Goal: Transaction & Acquisition: Purchase product/service

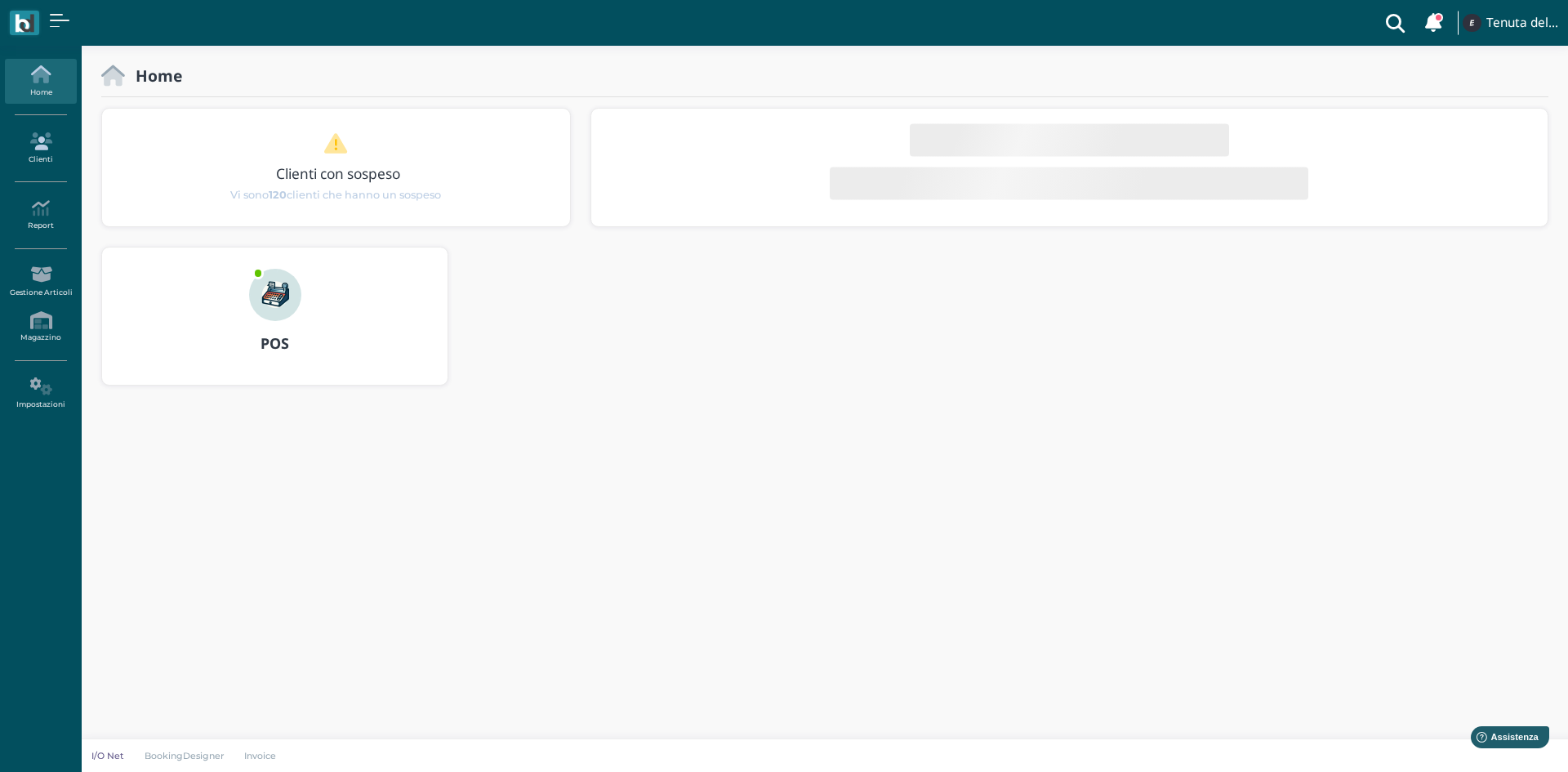
click at [37, 159] on link "Clienti" at bounding box center [40, 148] width 71 height 45
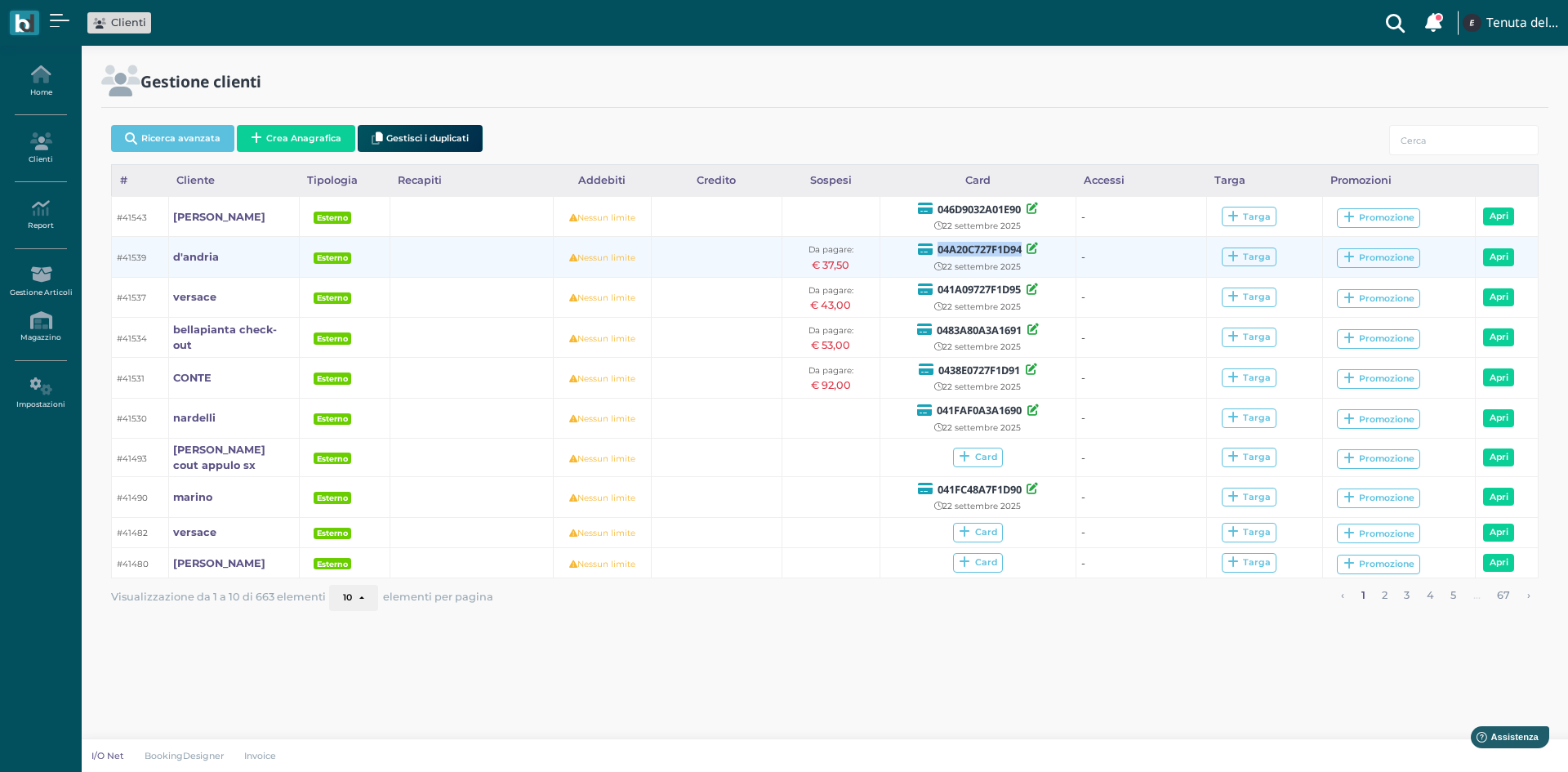
drag, startPoint x: 1021, startPoint y: 252, endPoint x: 934, endPoint y: 250, distance: 87.0
click at [934, 250] on div "04A20C727F1D94" at bounding box center [979, 248] width 187 height 18
copy b "04A20C727F1D94"
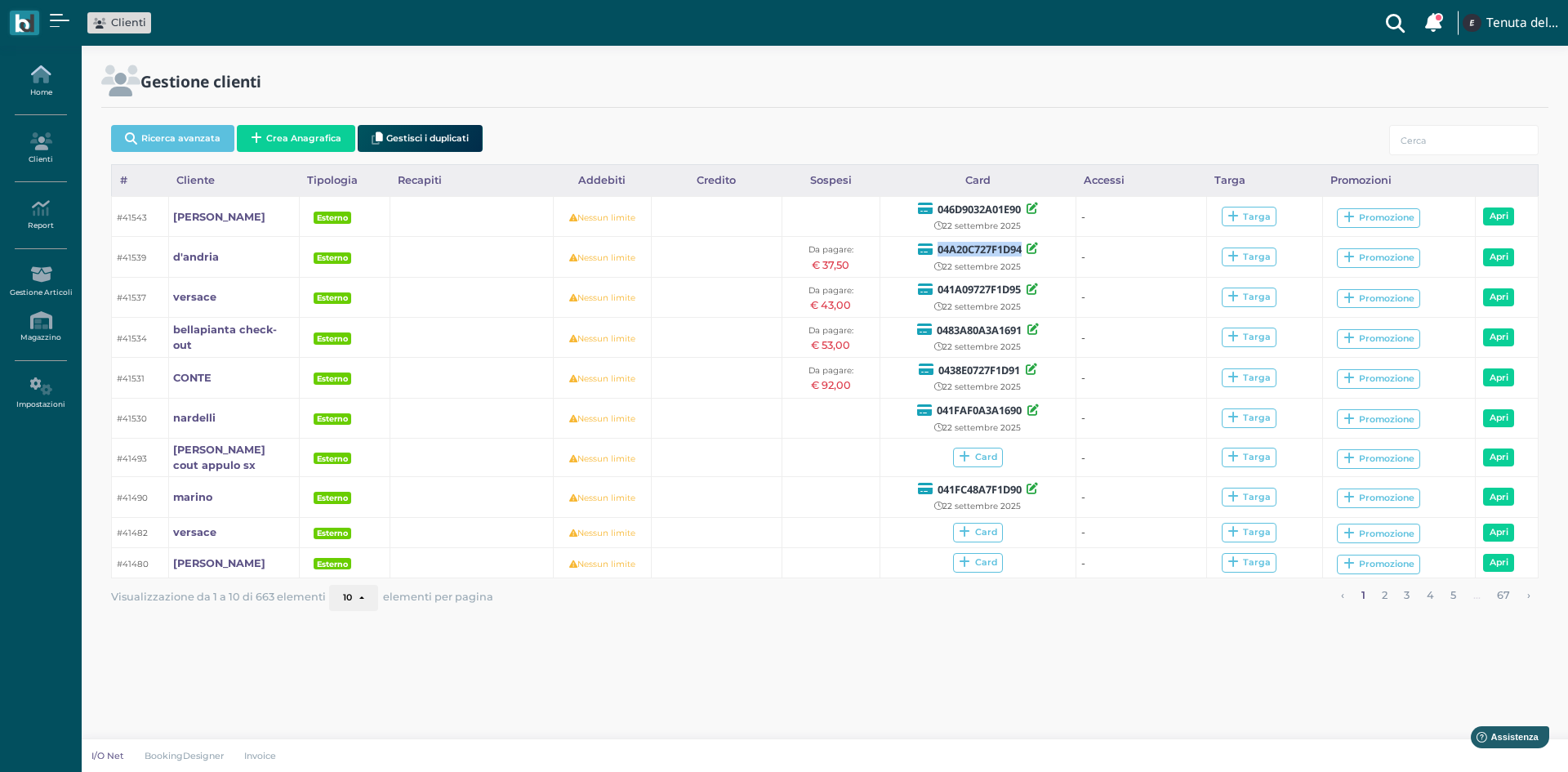
click at [53, 93] on link "Home" at bounding box center [40, 81] width 71 height 45
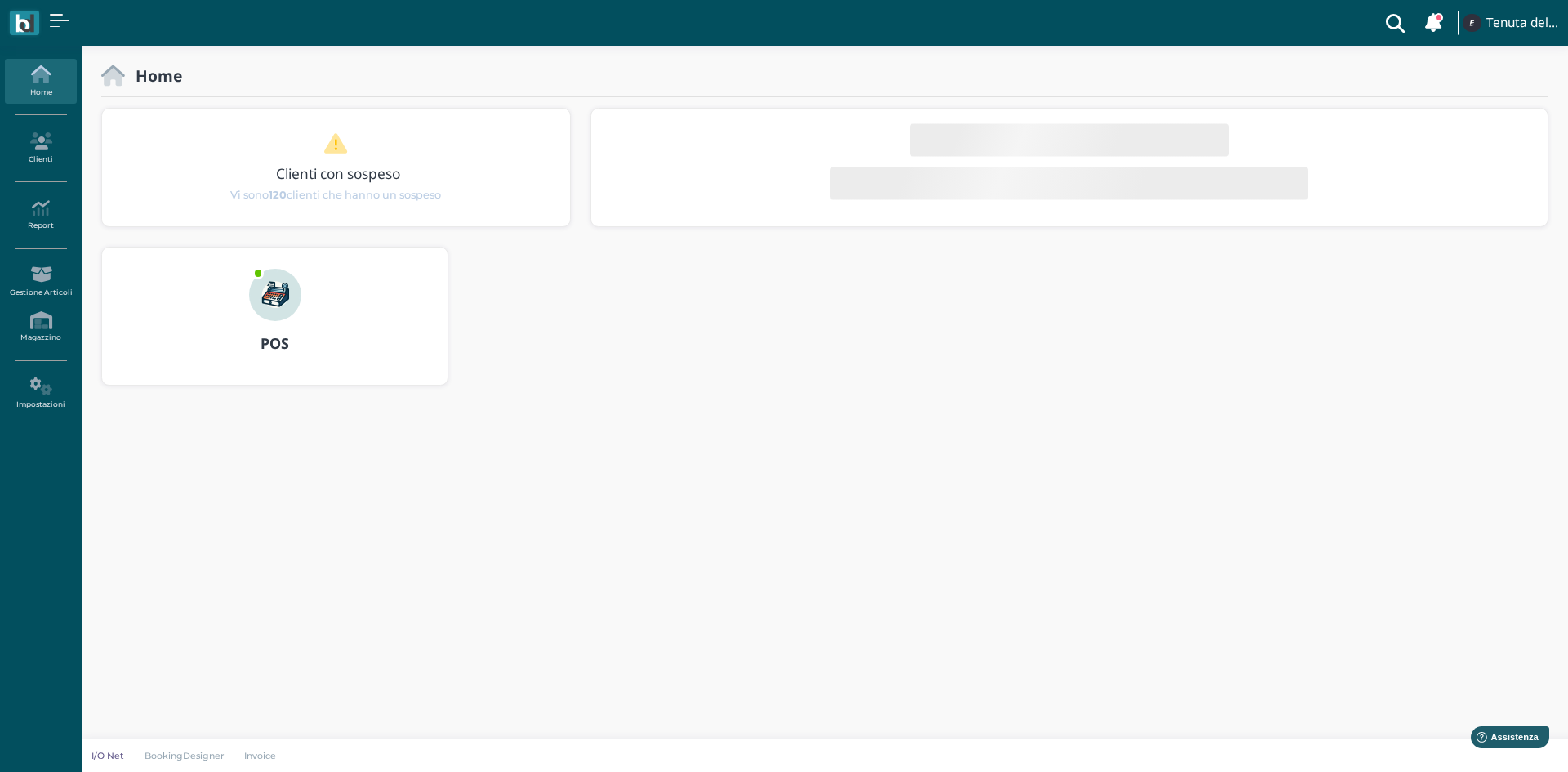
click at [221, 291] on div "POS" at bounding box center [275, 316] width 345 height 138
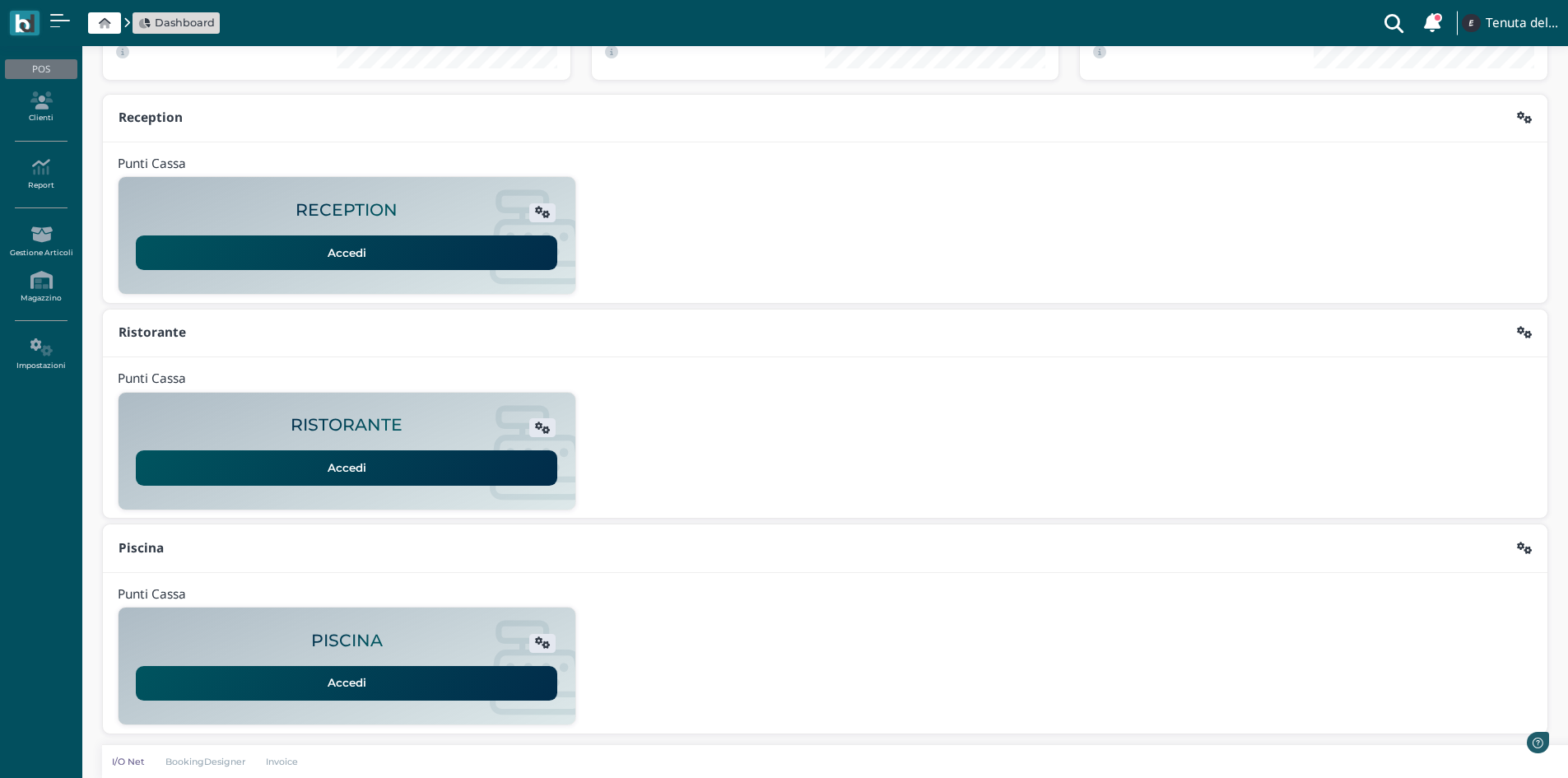
scroll to position [134, 0]
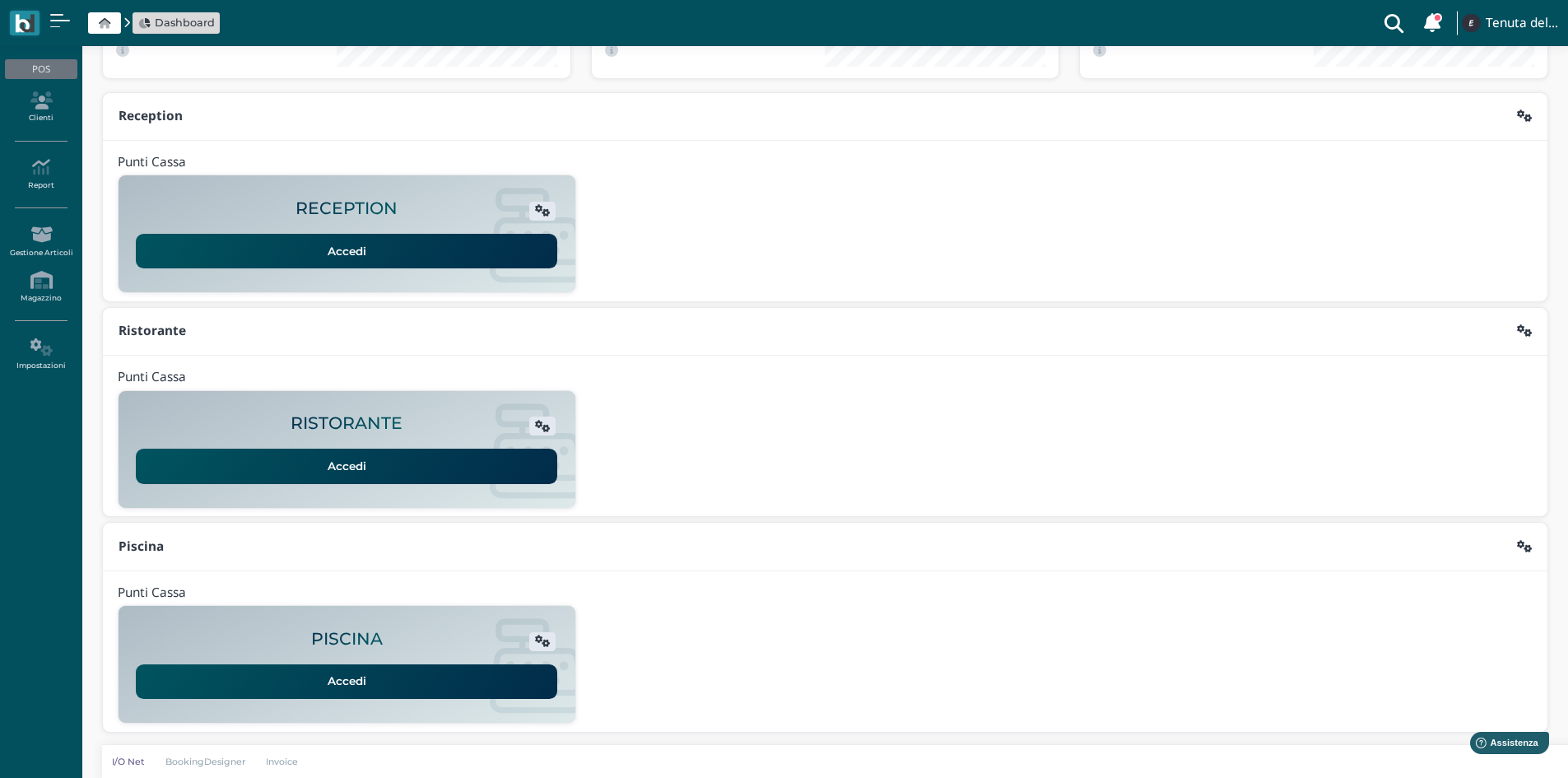
click at [382, 678] on link "Accedi" at bounding box center [346, 681] width 422 height 34
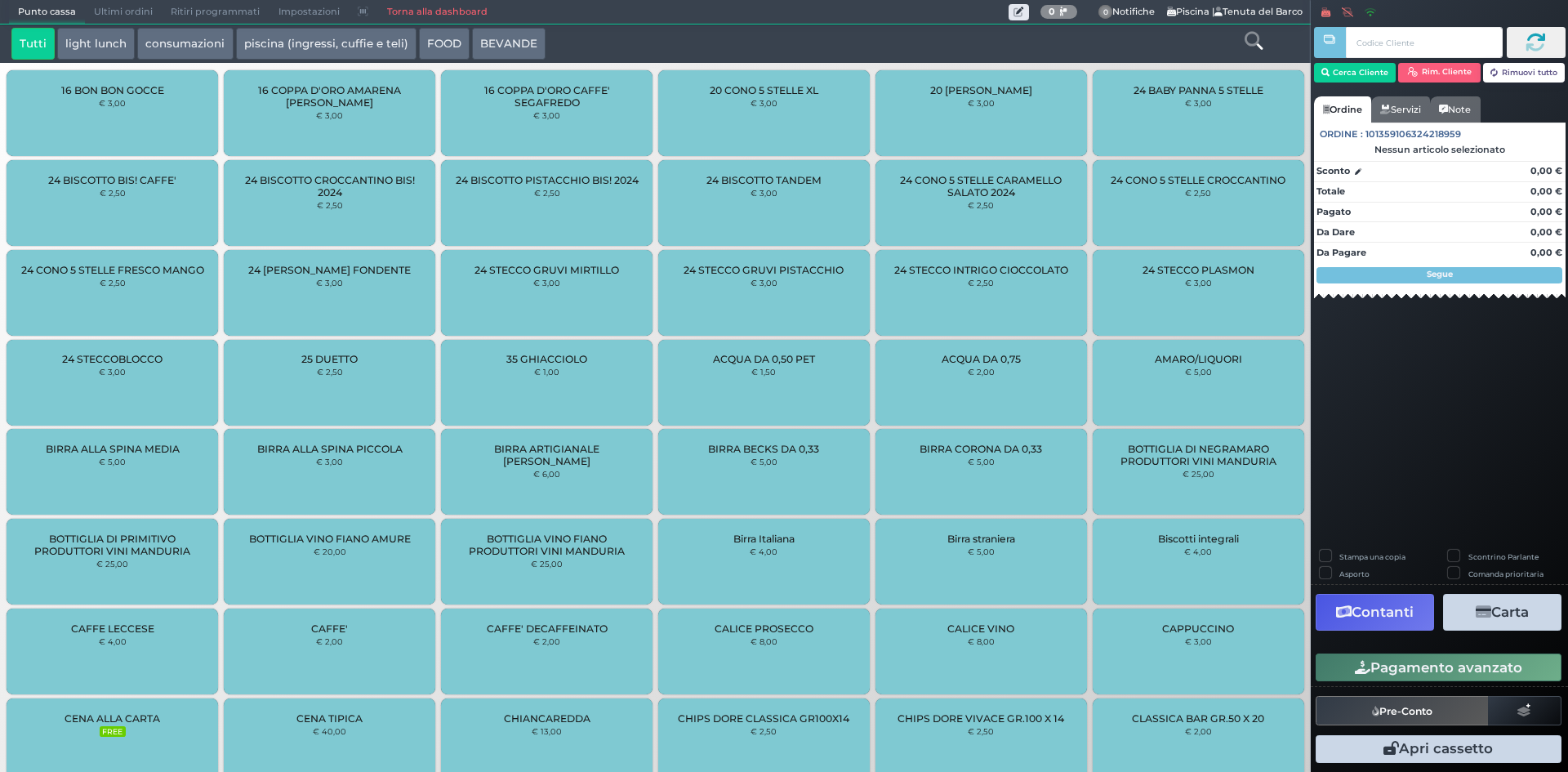
click at [1408, 42] on input "text" at bounding box center [1423, 42] width 156 height 31
type input "04A20C727F1D94"
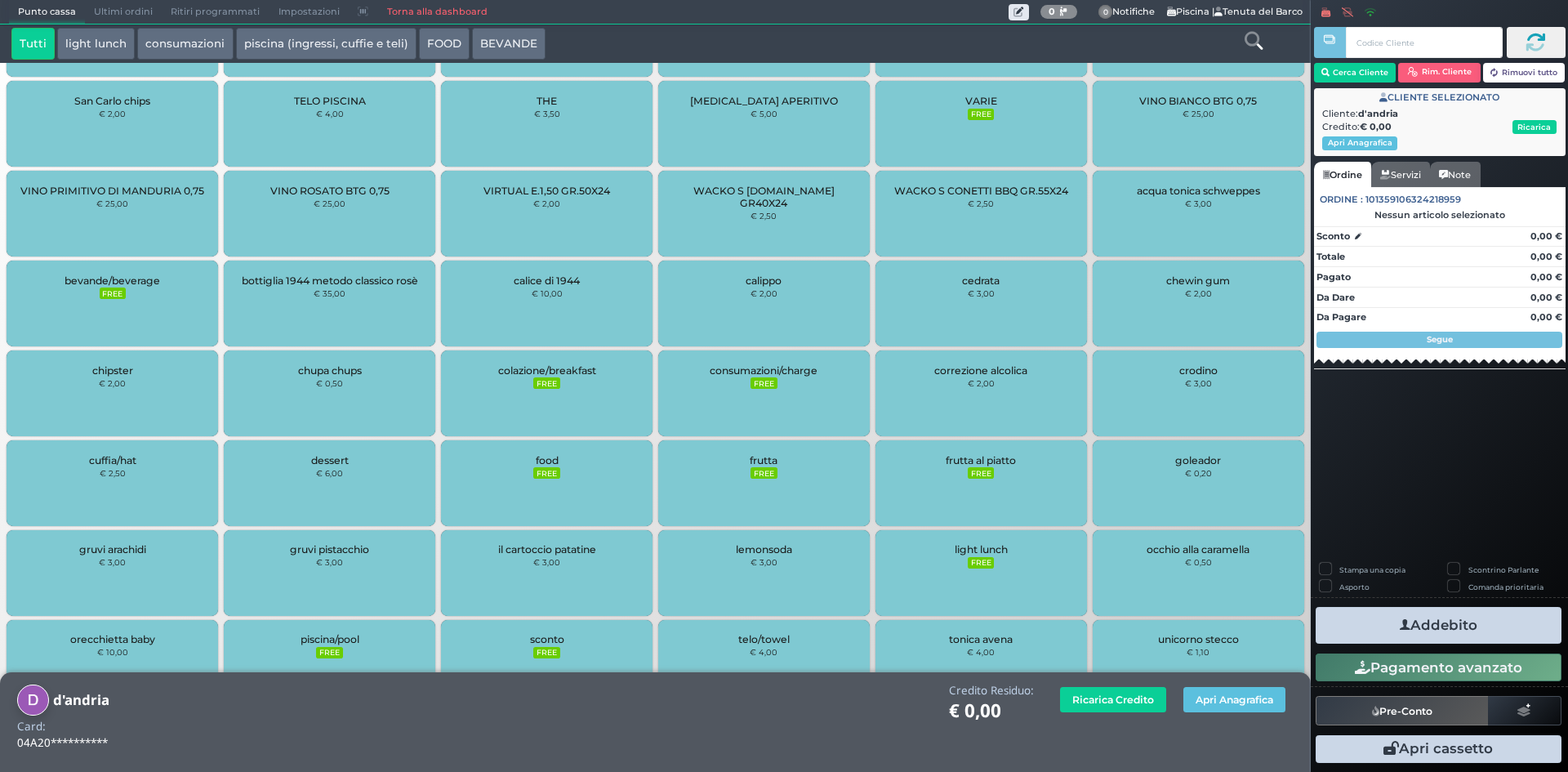
scroll to position [2086, 0]
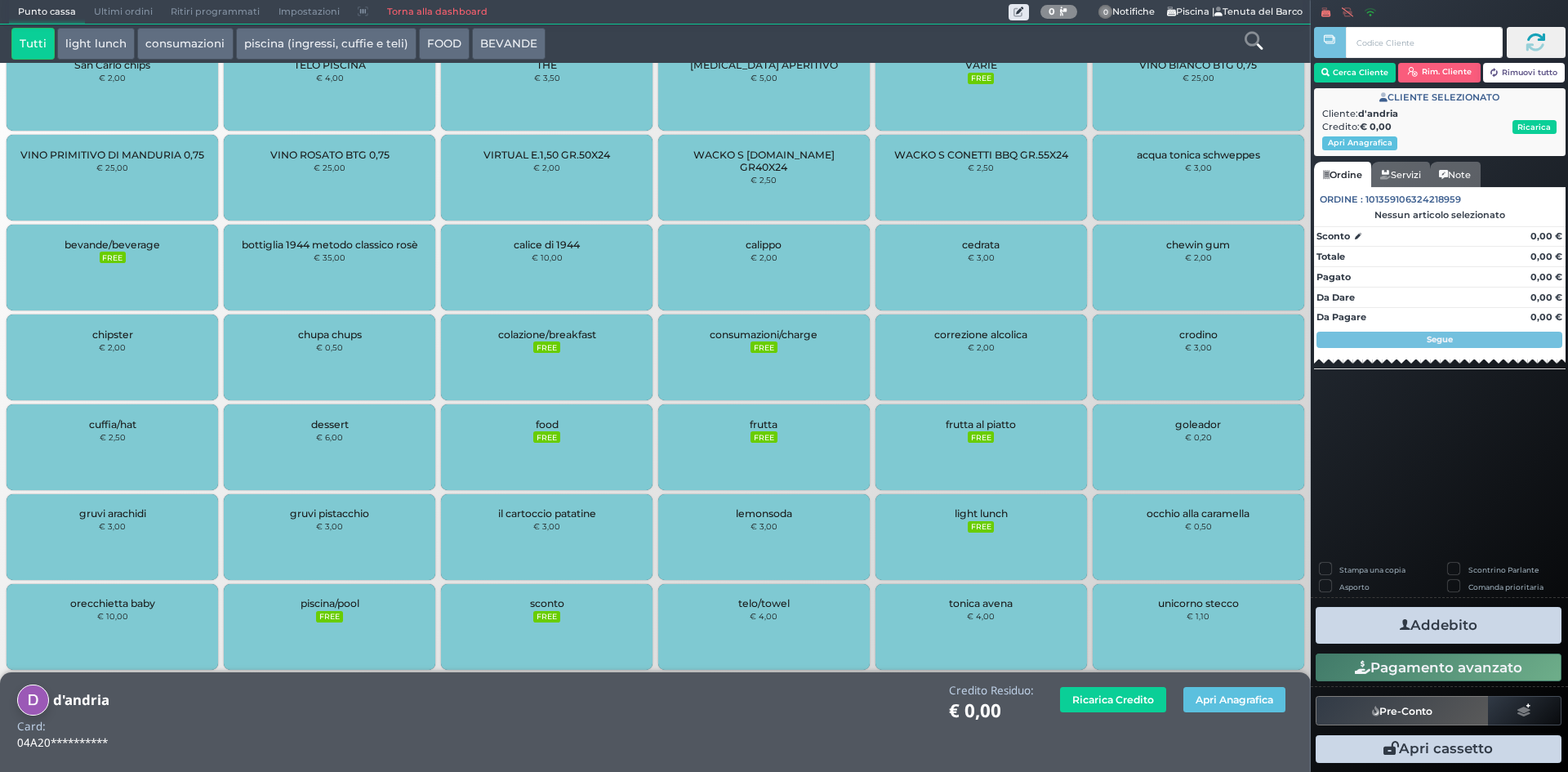
click at [1003, 519] on div "light lunch FREE" at bounding box center [981, 537] width 211 height 86
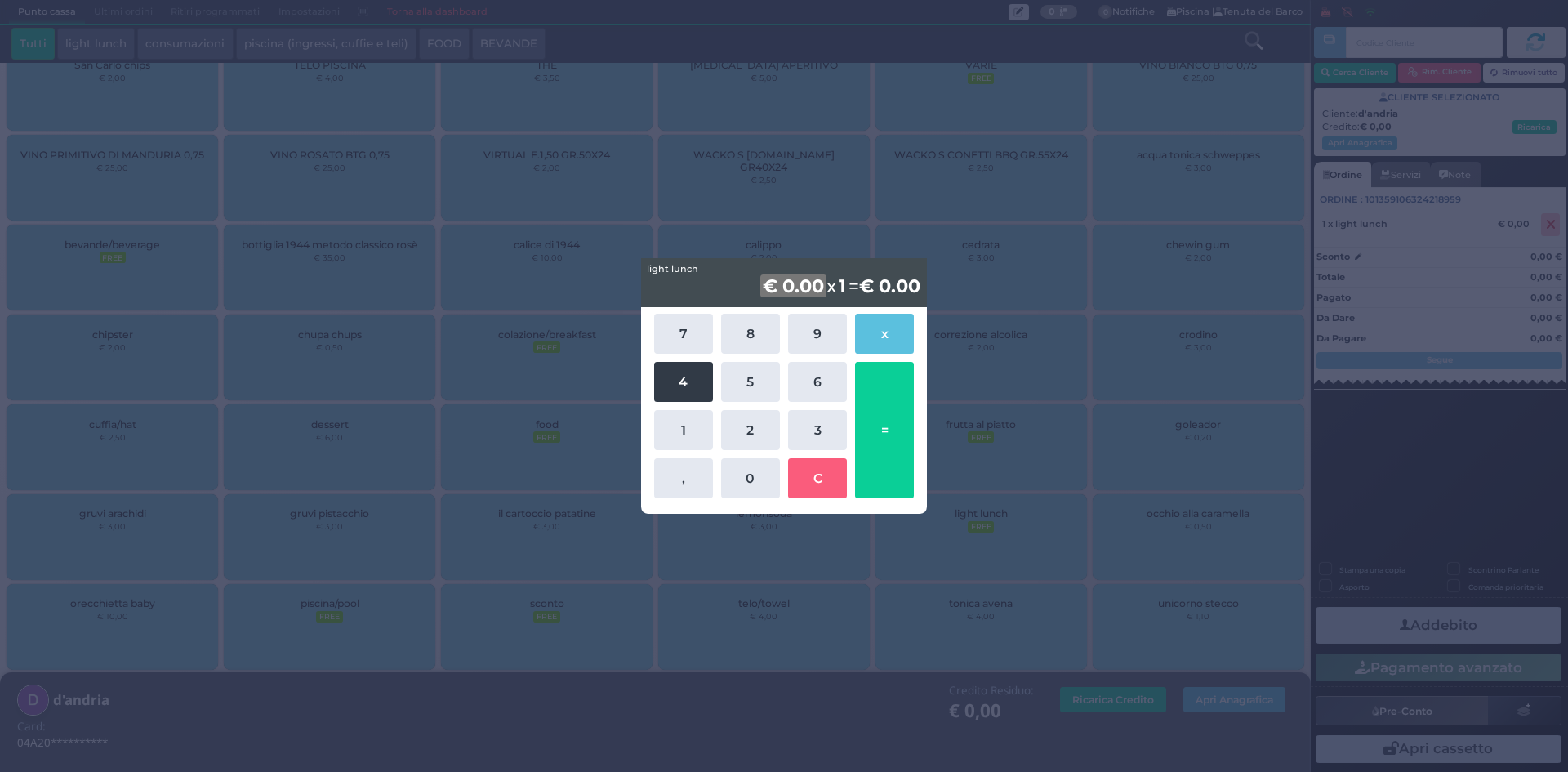
click at [700, 374] on button "4" at bounding box center [683, 381] width 59 height 40
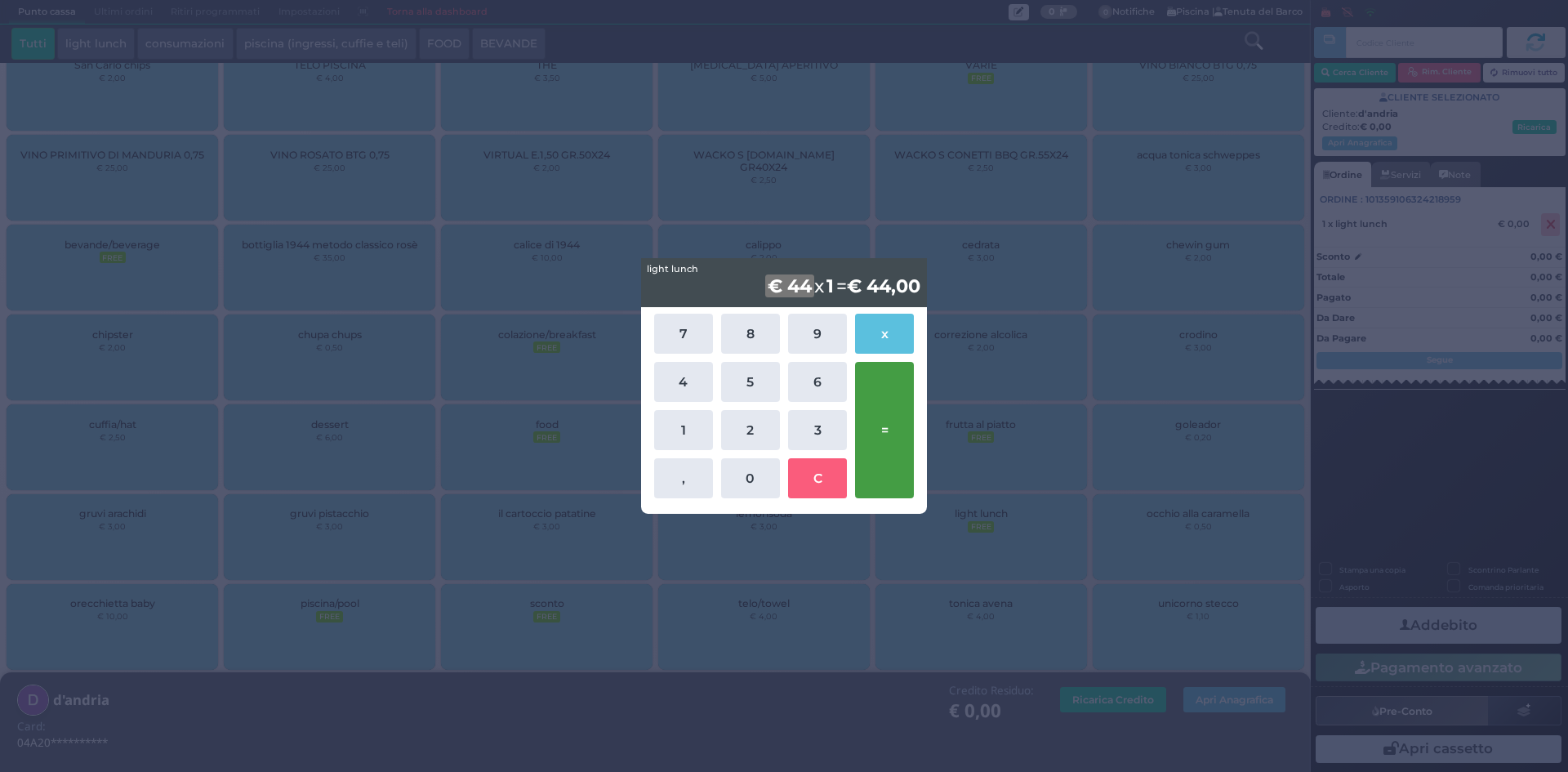
click at [890, 437] on button "=" at bounding box center [885, 430] width 59 height 137
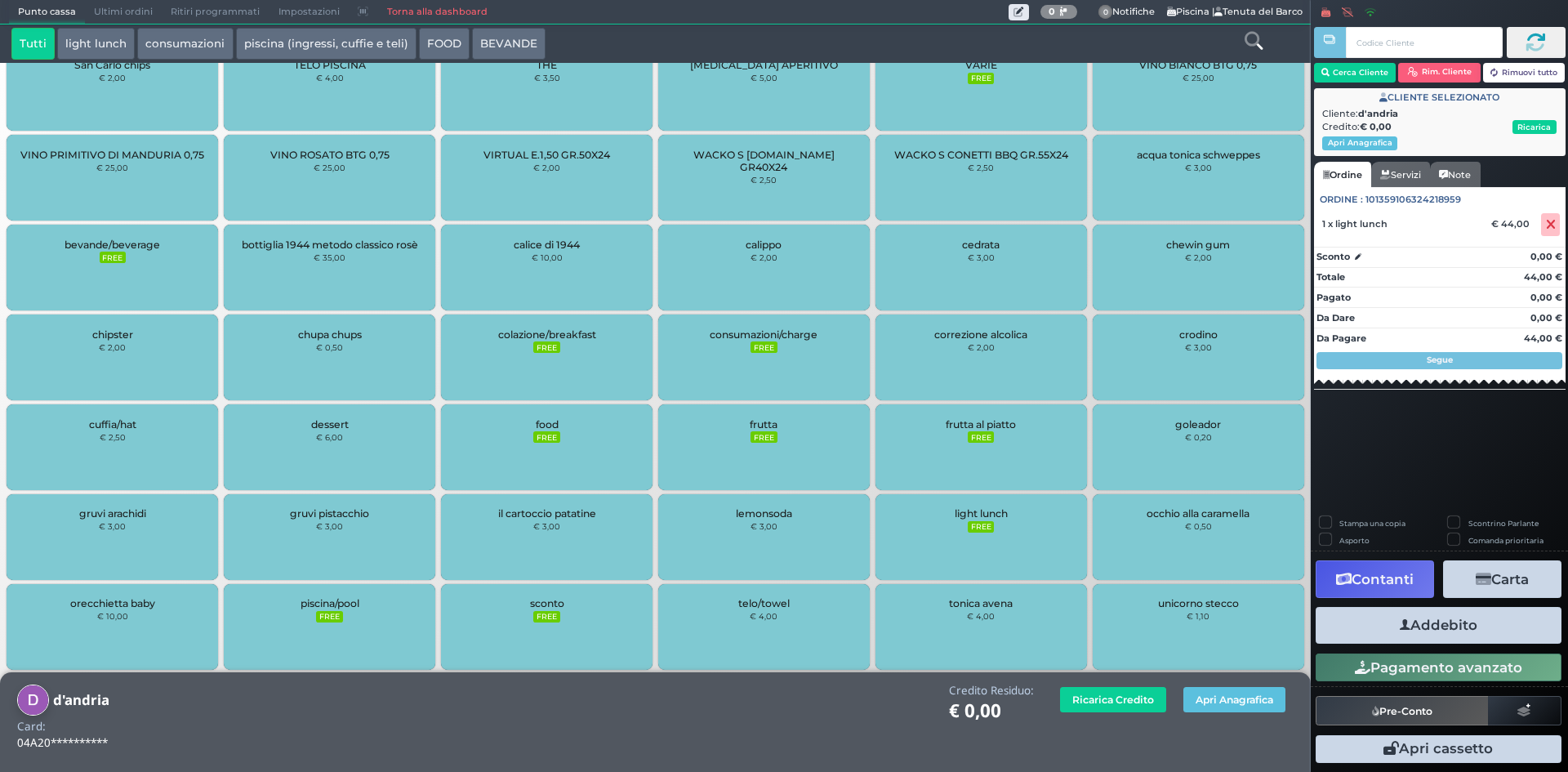
click at [1418, 628] on button "Addebito" at bounding box center [1439, 625] width 246 height 37
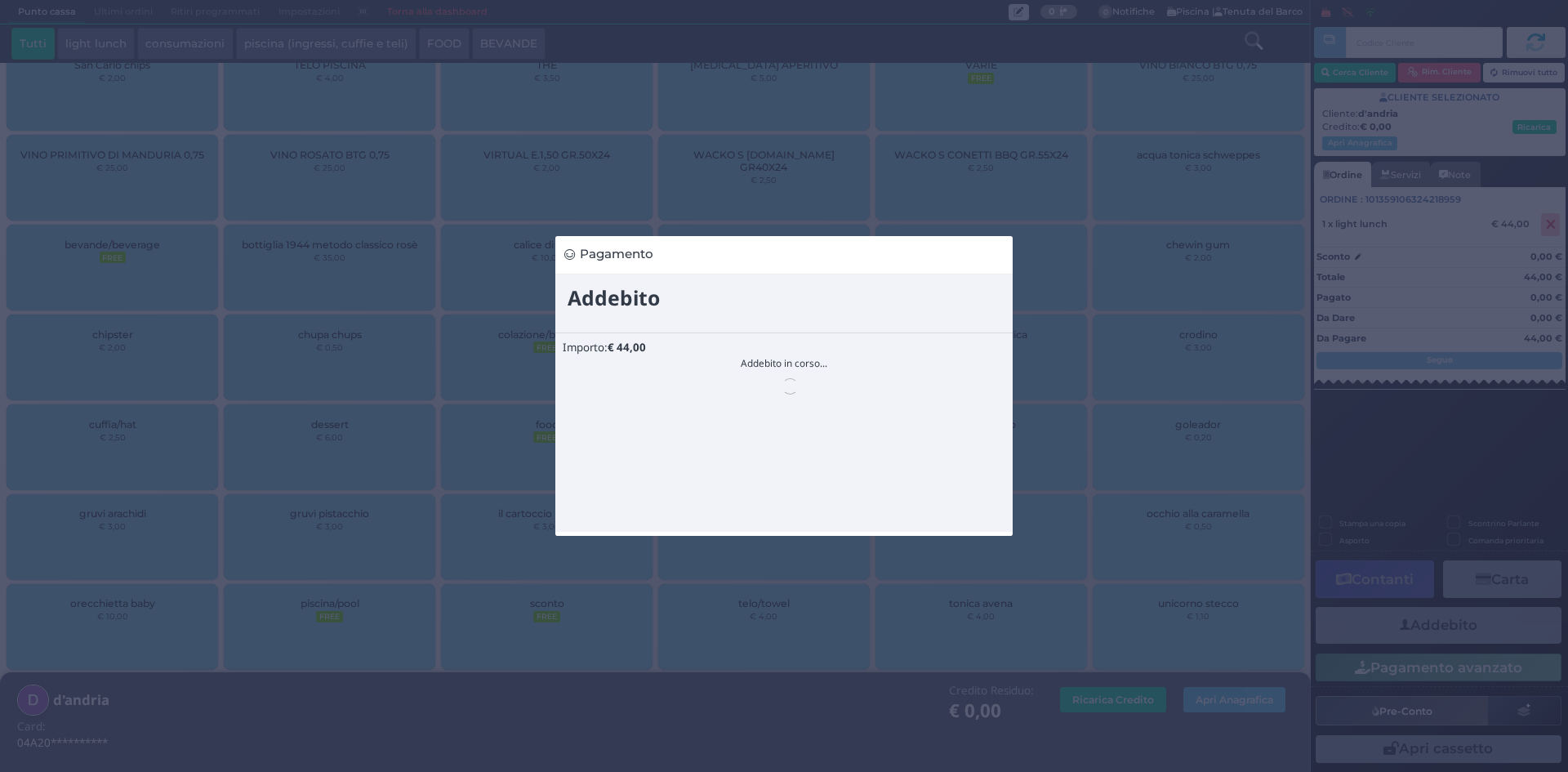
scroll to position [0, 0]
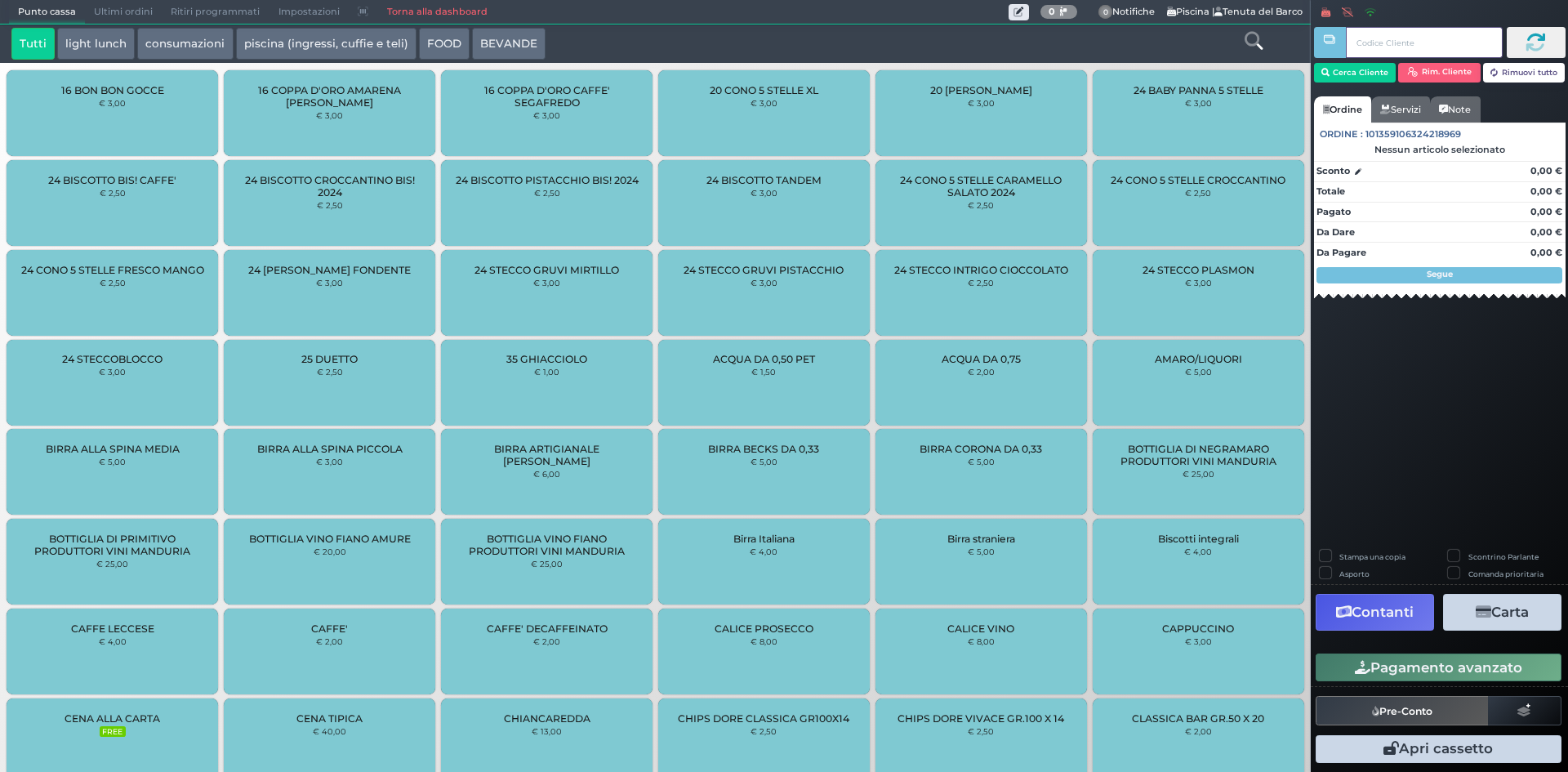
click at [1380, 42] on input "text" at bounding box center [1423, 42] width 156 height 31
paste input "041A09727F1D95"
type input "041A09727F1D95"
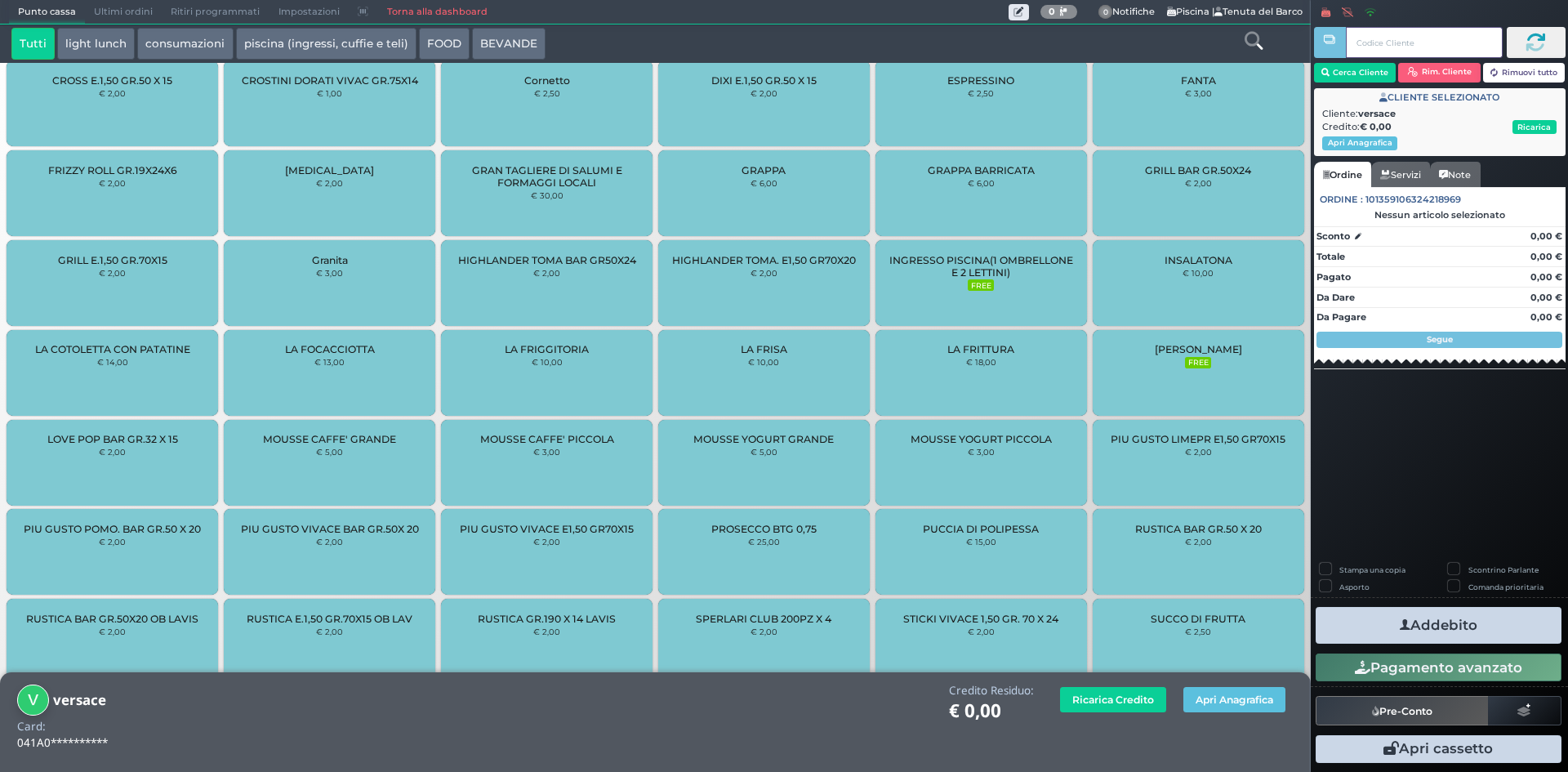
scroll to position [1166, 0]
click at [1002, 271] on span "INGRESSO PISCINA(1 OMBRELLONE E 2 LETTINI)" at bounding box center [981, 267] width 184 height 25
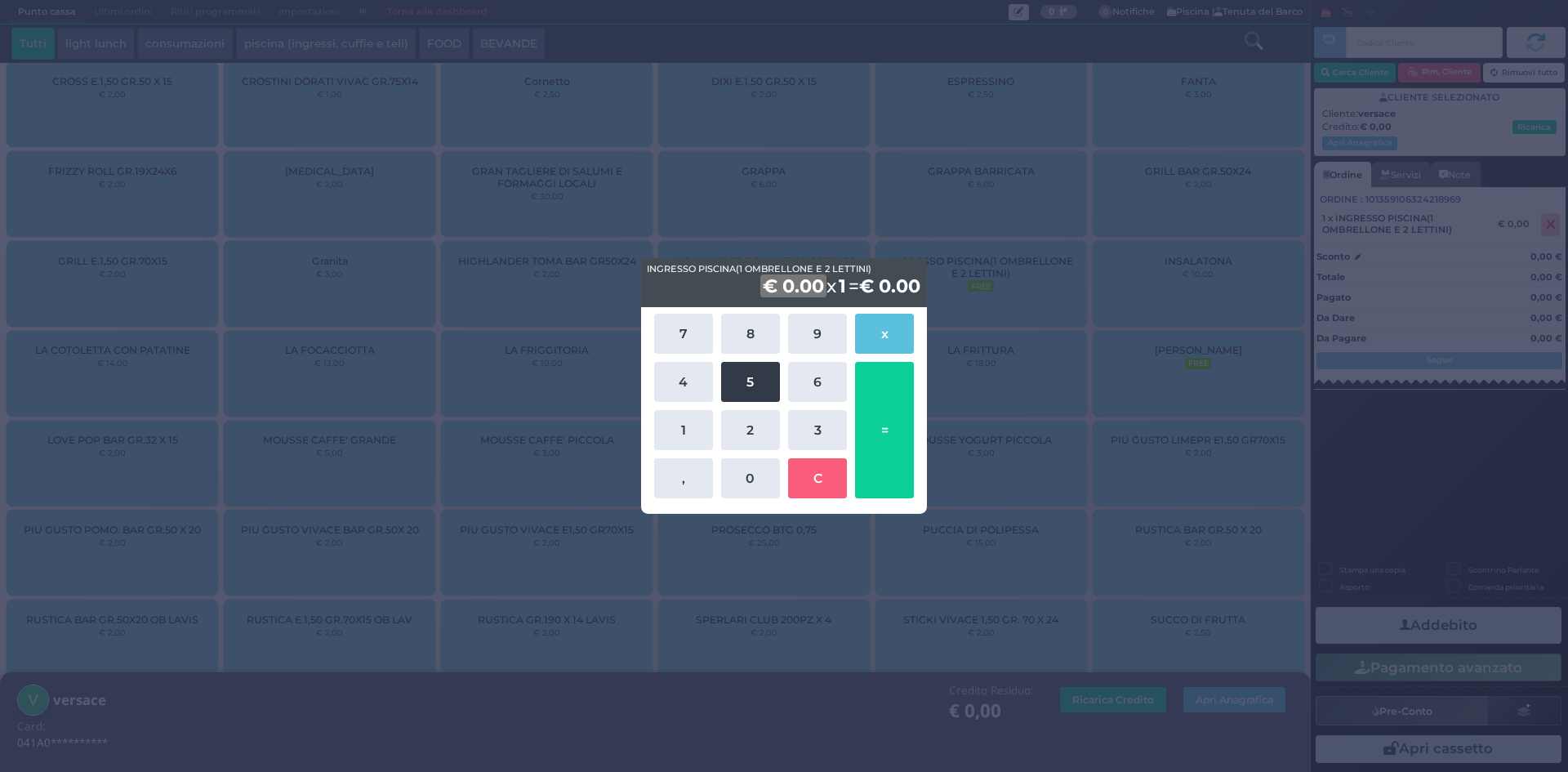
click at [762, 379] on button "5" at bounding box center [751, 381] width 59 height 40
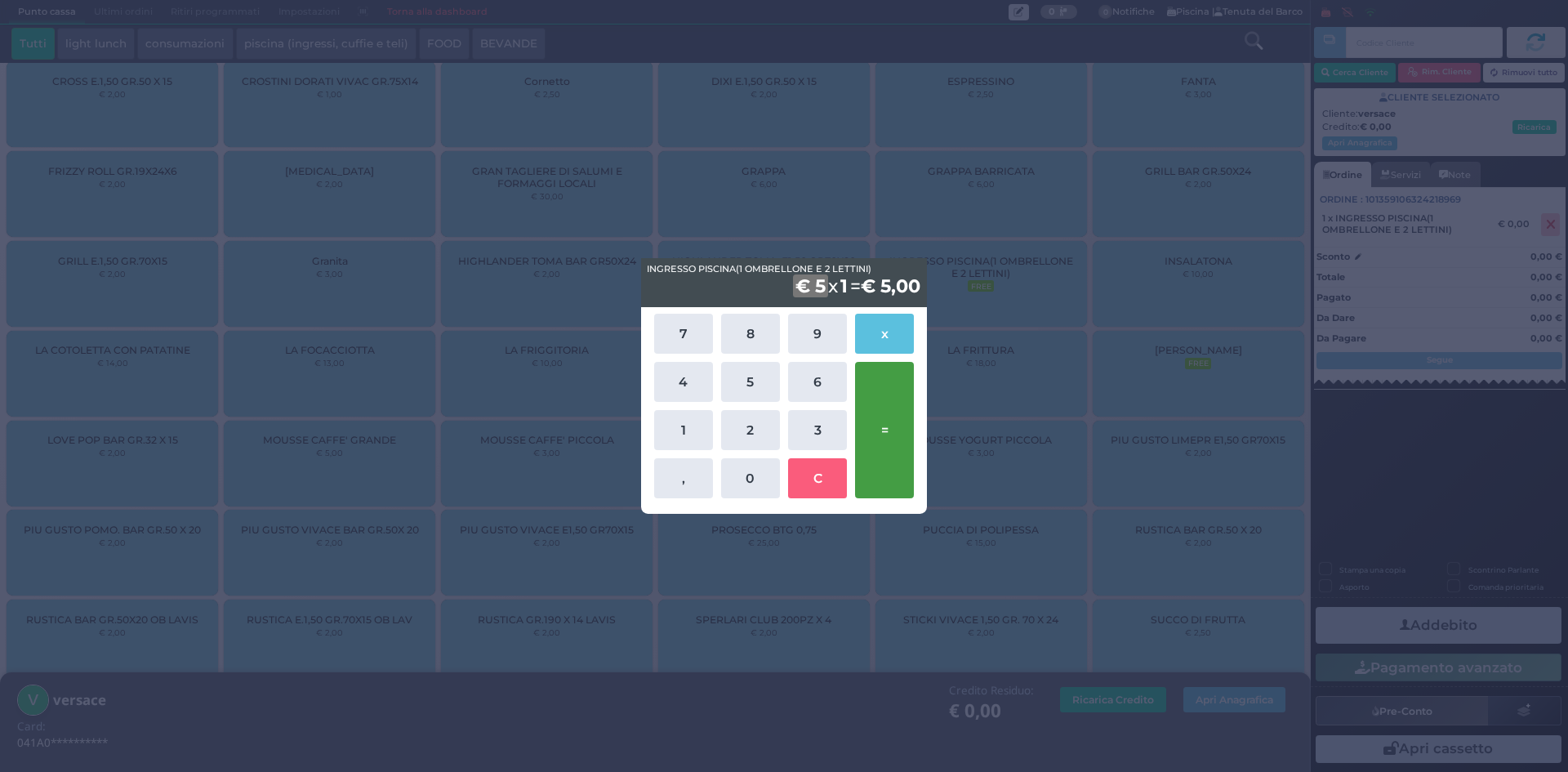
click at [896, 417] on button "=" at bounding box center [885, 430] width 59 height 137
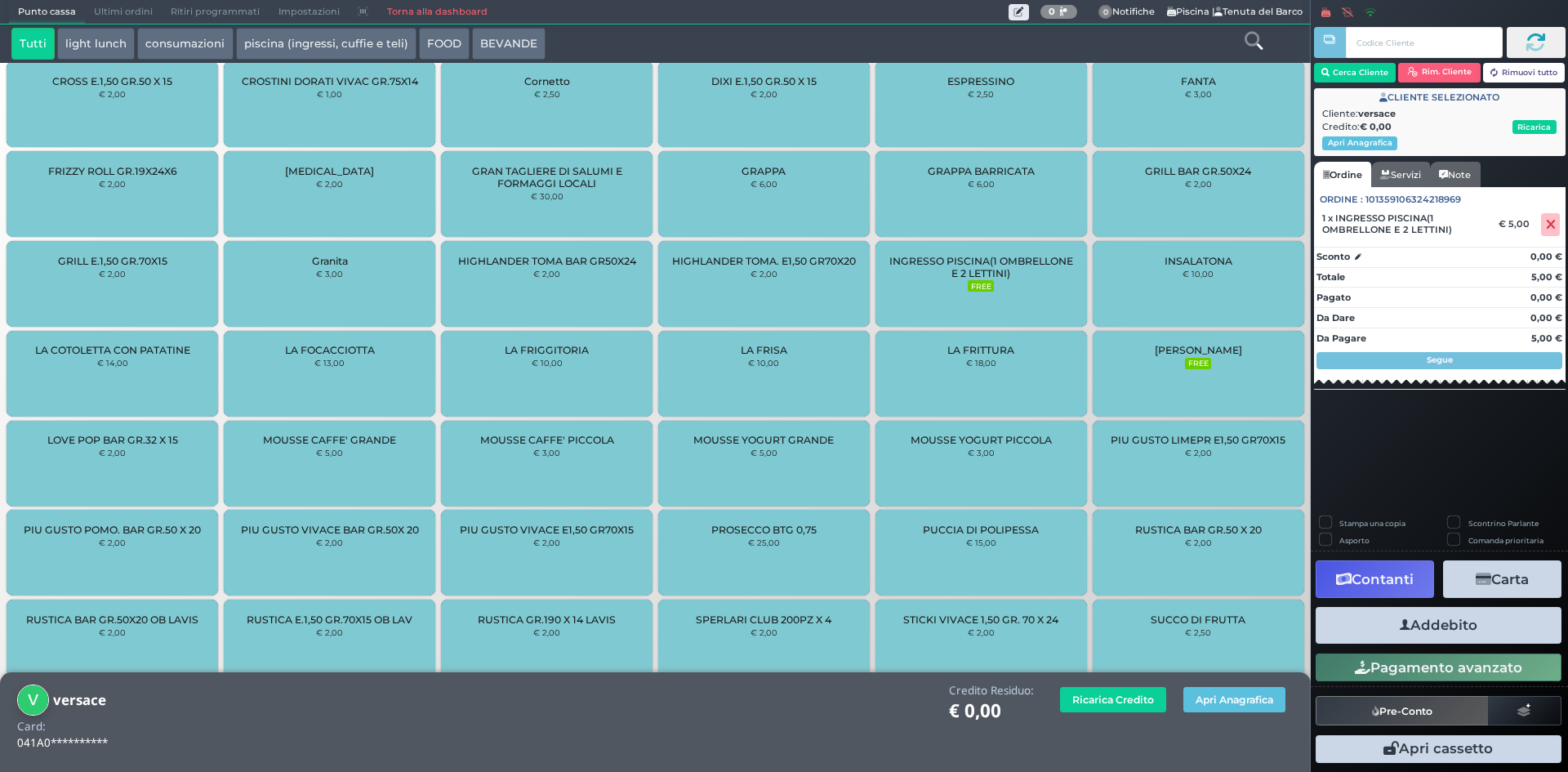
click at [1405, 634] on button "Addebito" at bounding box center [1439, 625] width 246 height 37
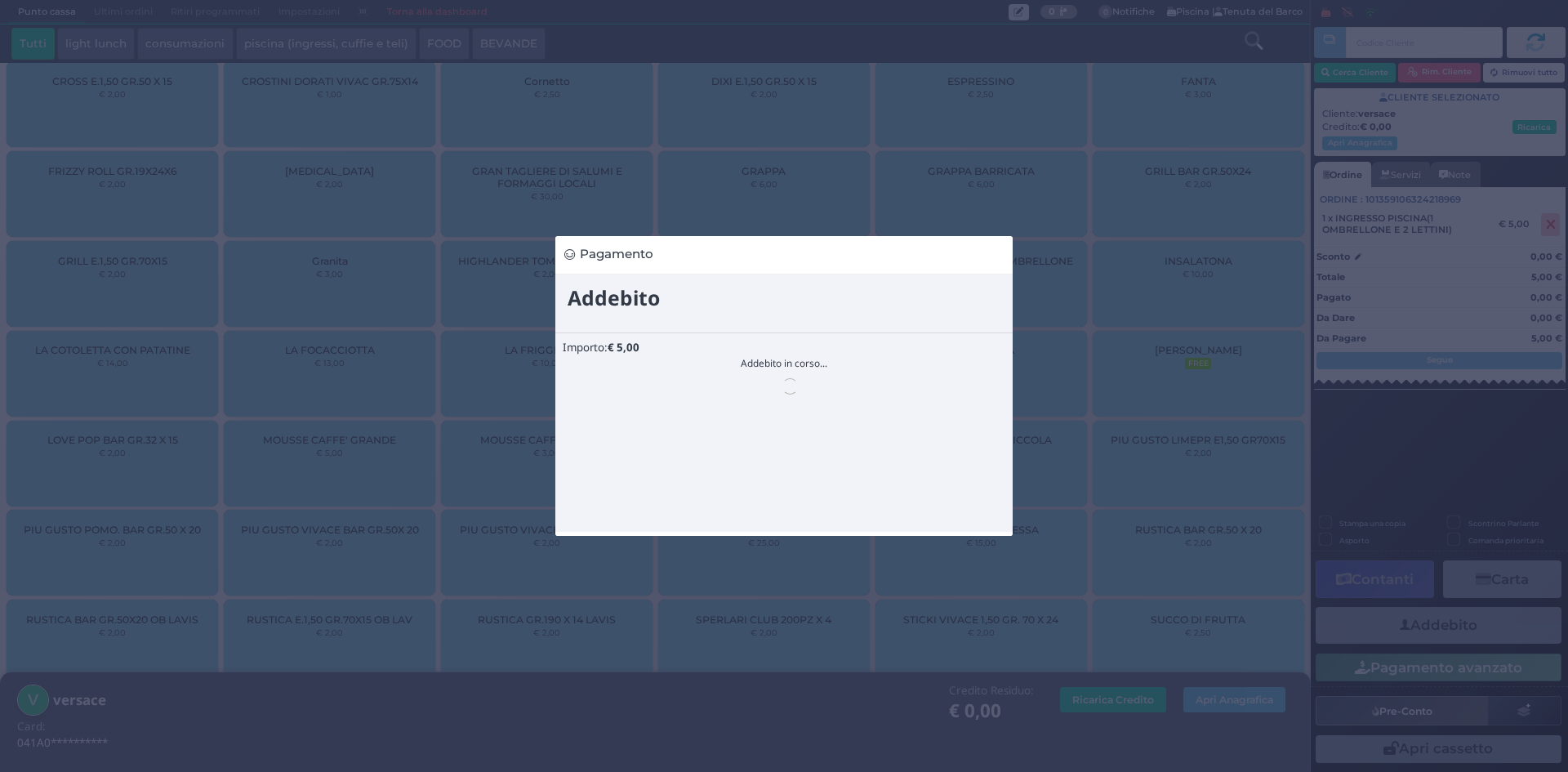
scroll to position [0, 0]
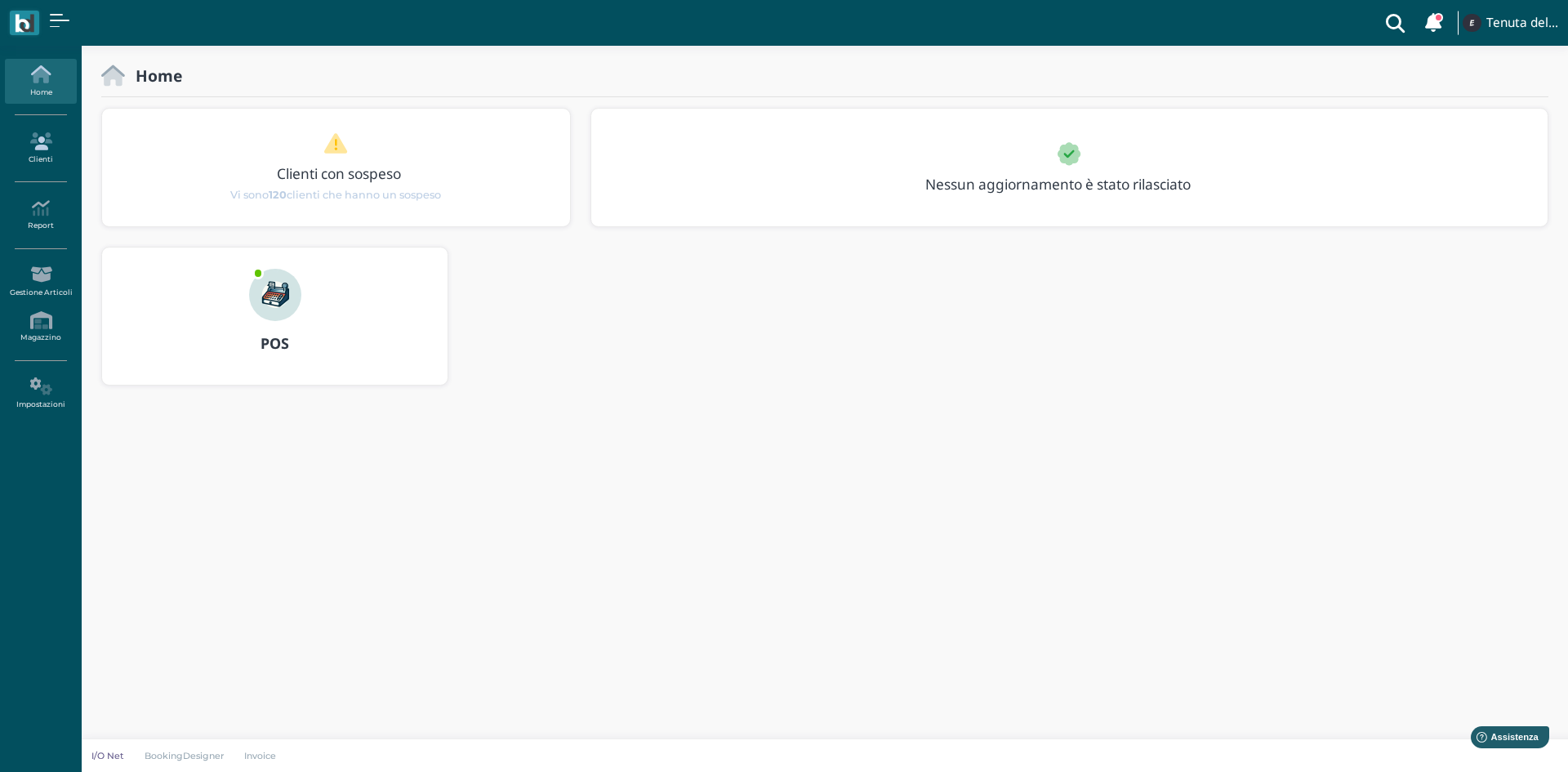
click at [53, 148] on icon at bounding box center [40, 140] width 71 height 18
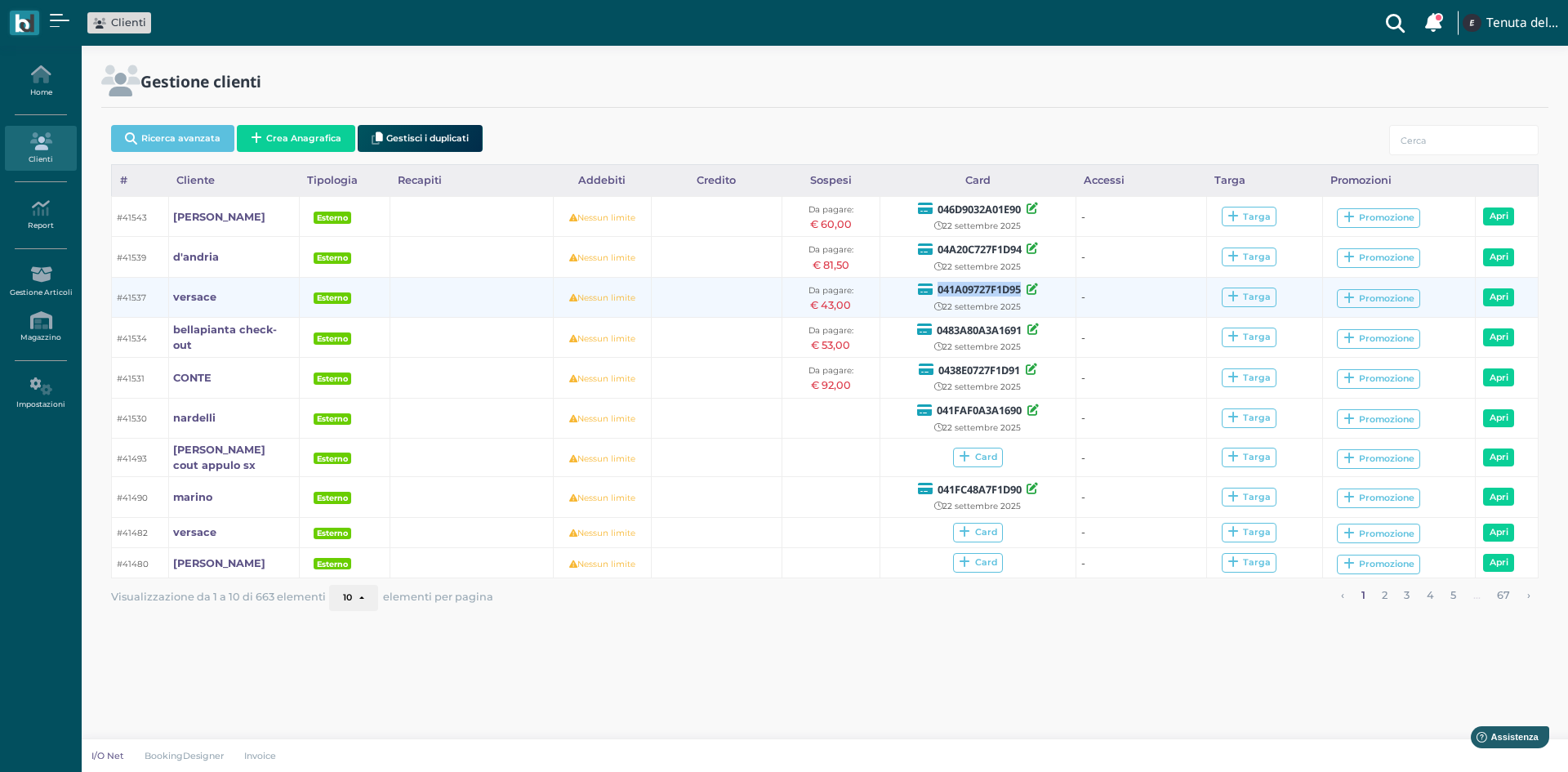
drag, startPoint x: 1020, startPoint y: 289, endPoint x: 937, endPoint y: 284, distance: 83.2
click at [937, 284] on b "041A09727F1D95" at bounding box center [979, 289] width 83 height 15
copy b "041A09727F1D95"
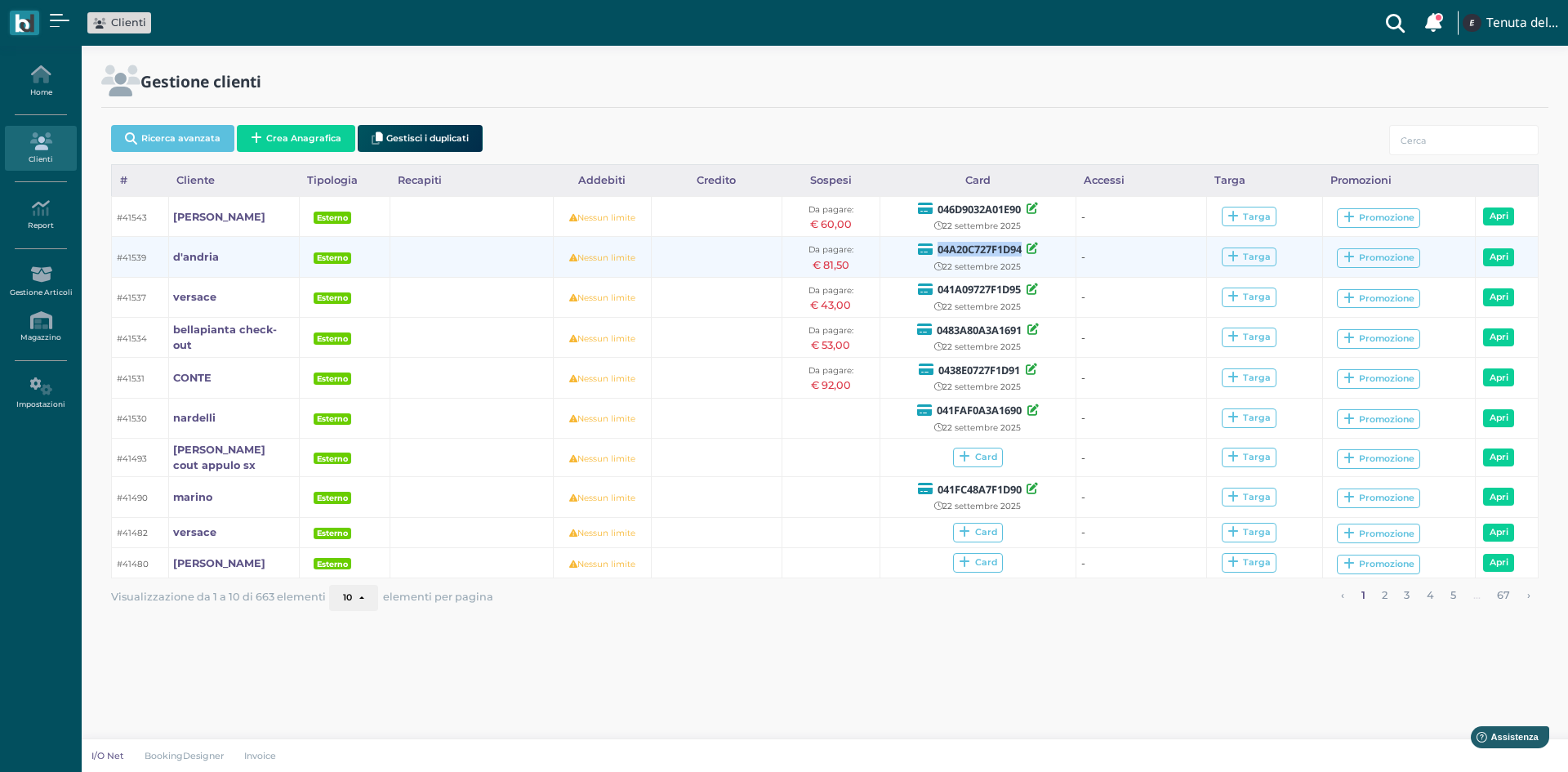
drag, startPoint x: 1019, startPoint y: 250, endPoint x: 935, endPoint y: 246, distance: 84.1
click at [937, 246] on b "04A20C727F1D94" at bounding box center [979, 249] width 84 height 15
copy b "04A20C727F1D94"
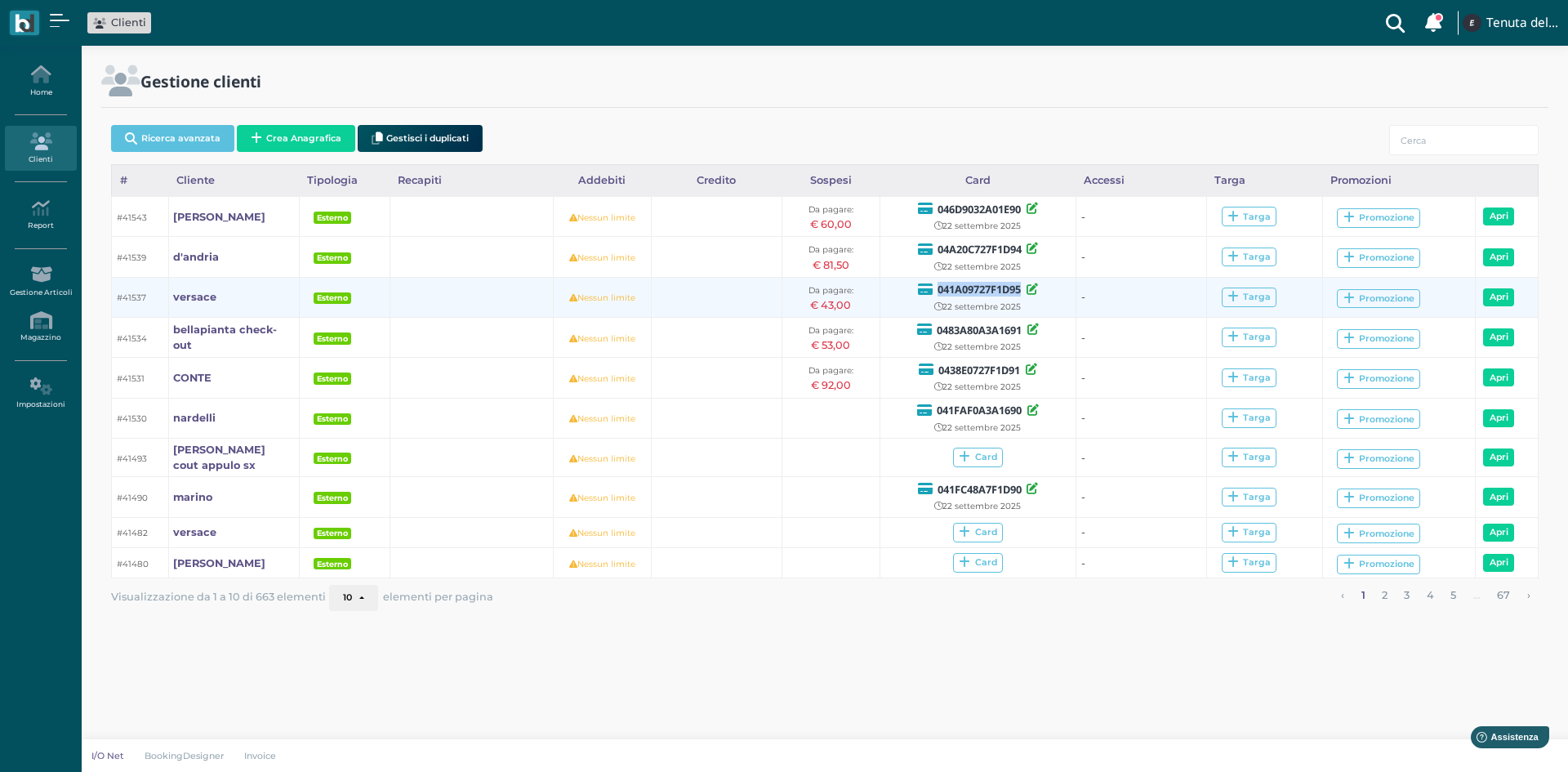
drag, startPoint x: 1020, startPoint y: 285, endPoint x: 937, endPoint y: 288, distance: 83.1
click at [937, 288] on b "041A09727F1D95" at bounding box center [979, 289] width 83 height 15
copy b "041A09727F1D95"
